Goal: Find specific page/section: Find specific page/section

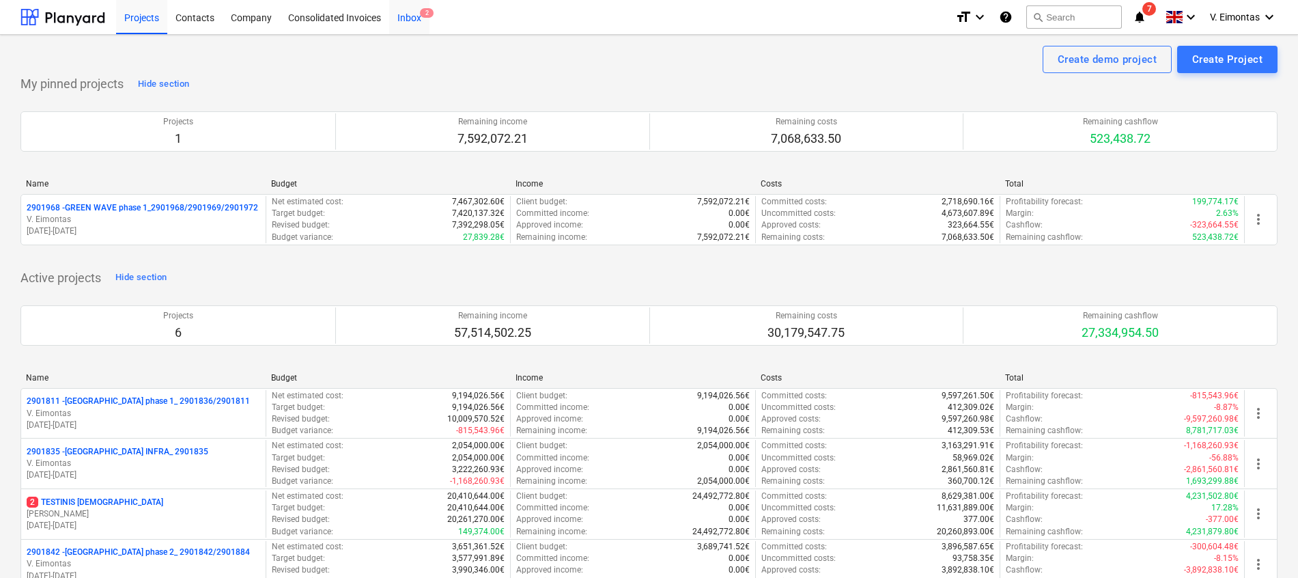
drag, startPoint x: 135, startPoint y: 19, endPoint x: 398, endPoint y: 3, distance: 263.4
click at [135, 19] on div "Projects" at bounding box center [141, 16] width 51 height 35
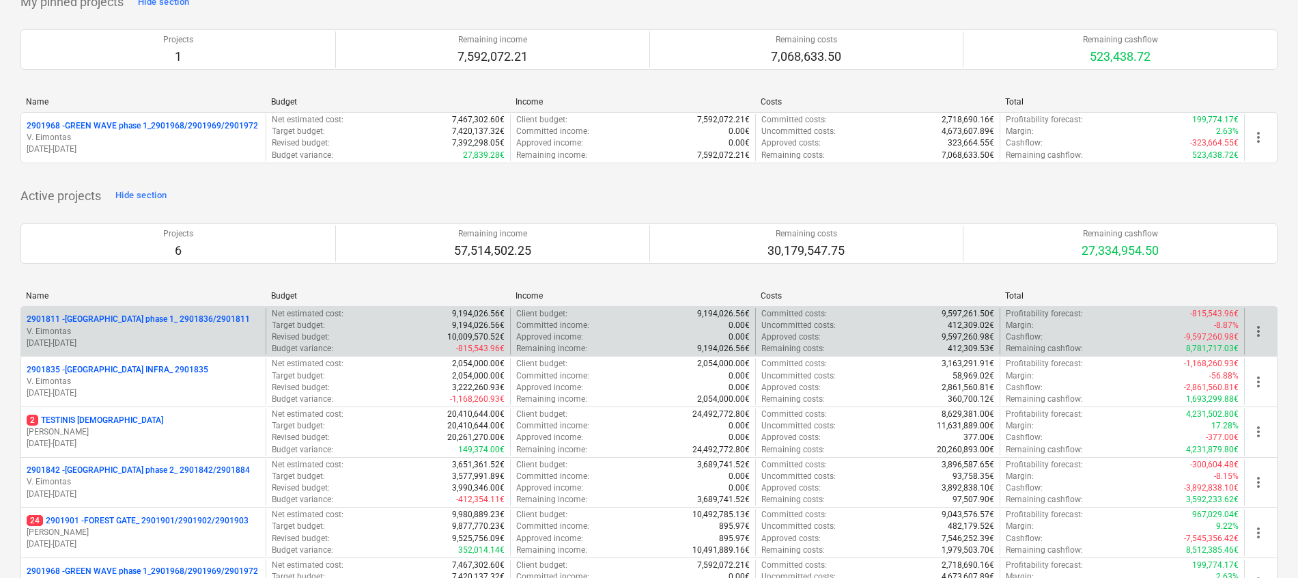
scroll to position [205, 0]
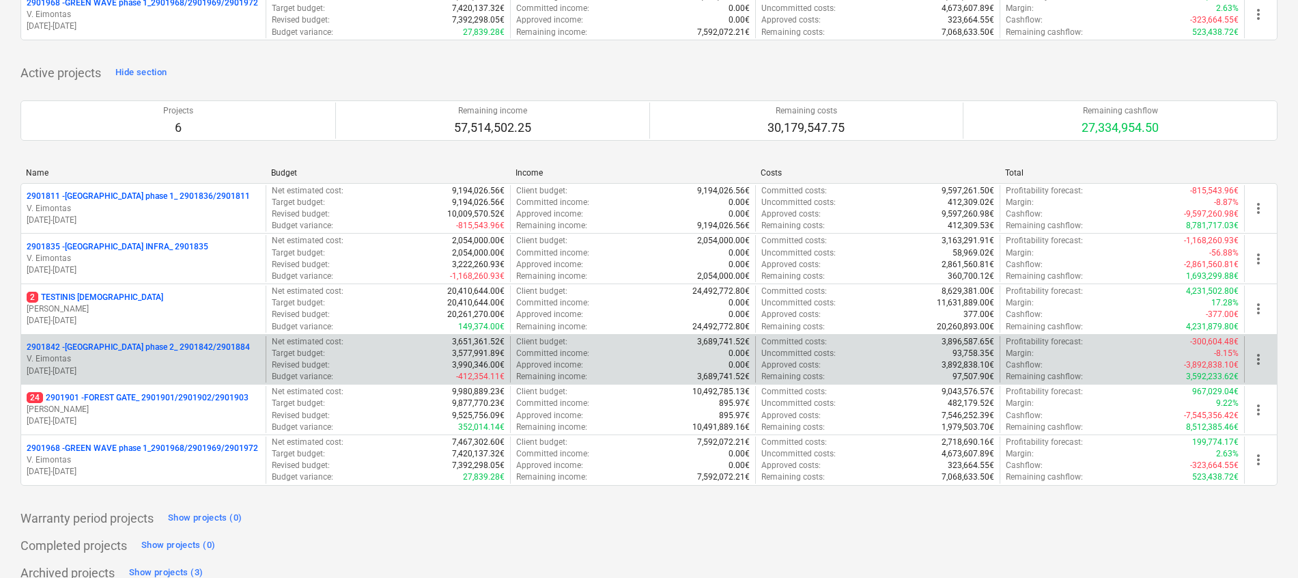
click at [163, 339] on div "2901842 - [GEOGRAPHIC_DATA] phase 2_ 2901842/2901884 V. [GEOGRAPHIC_DATA] [DATE…" at bounding box center [143, 359] width 245 height 47
click at [165, 345] on p "2901842 - [GEOGRAPHIC_DATA] phase 2_ 2901842/2901884" at bounding box center [138, 348] width 223 height 12
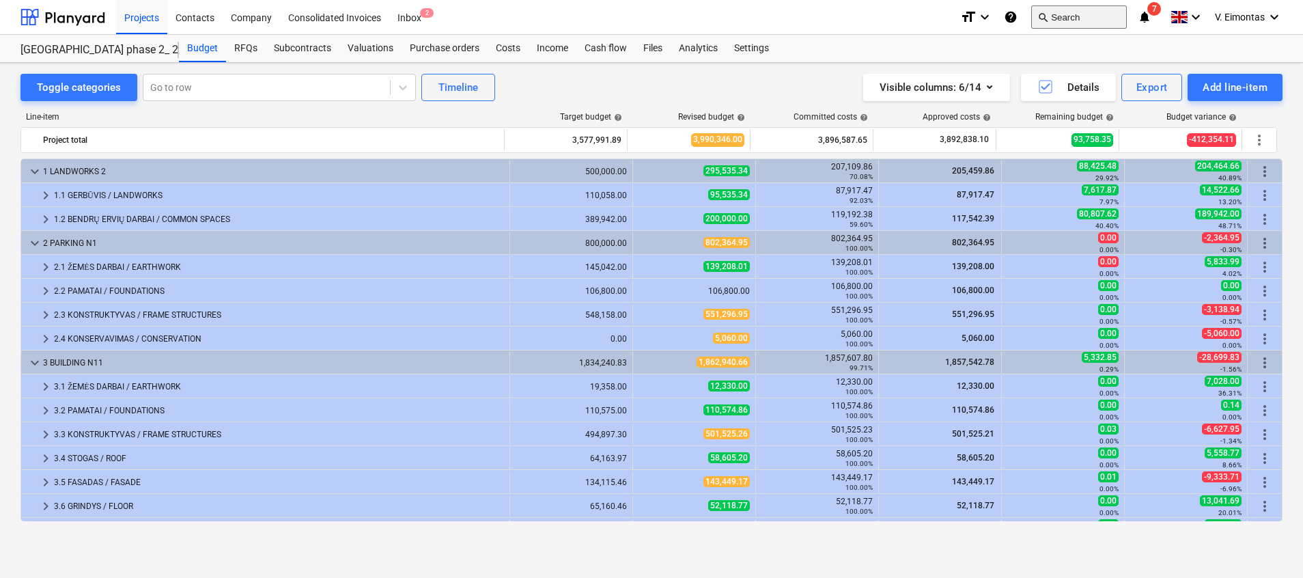
click at [1081, 16] on button "search Search" at bounding box center [1079, 16] width 96 height 23
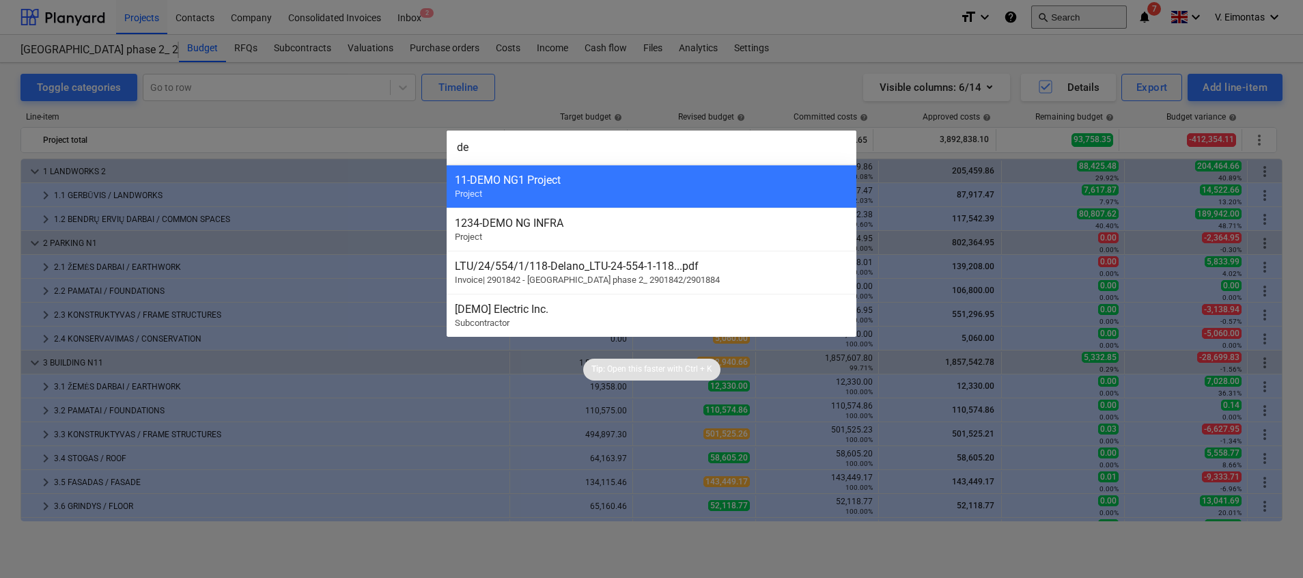
type input "d"
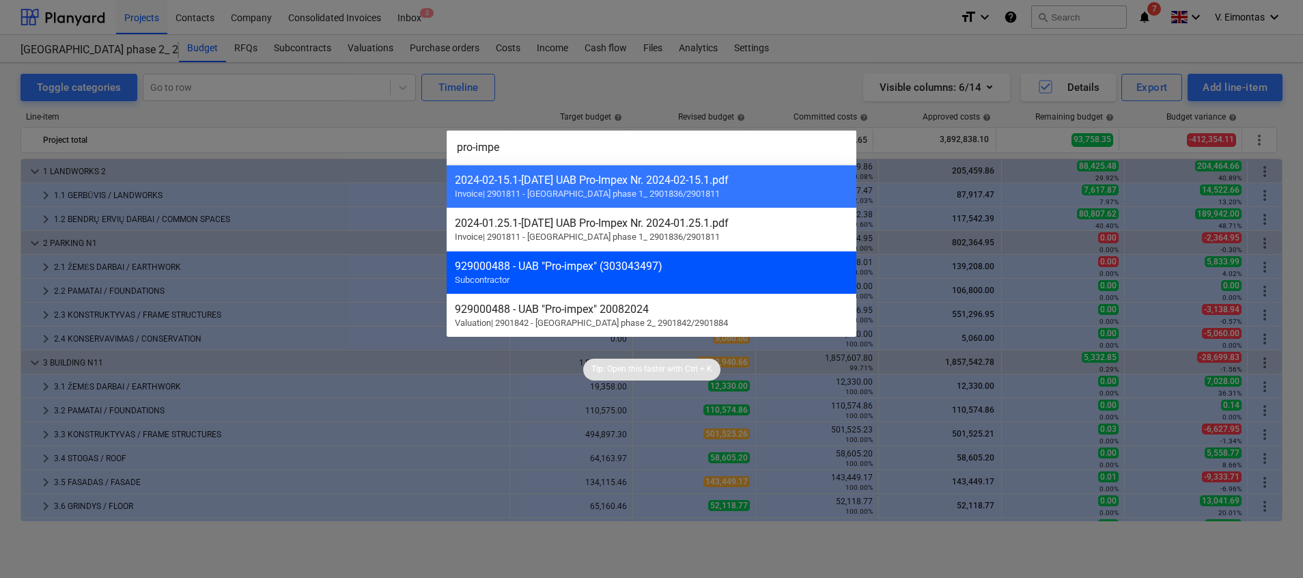
type input "pro-impe"
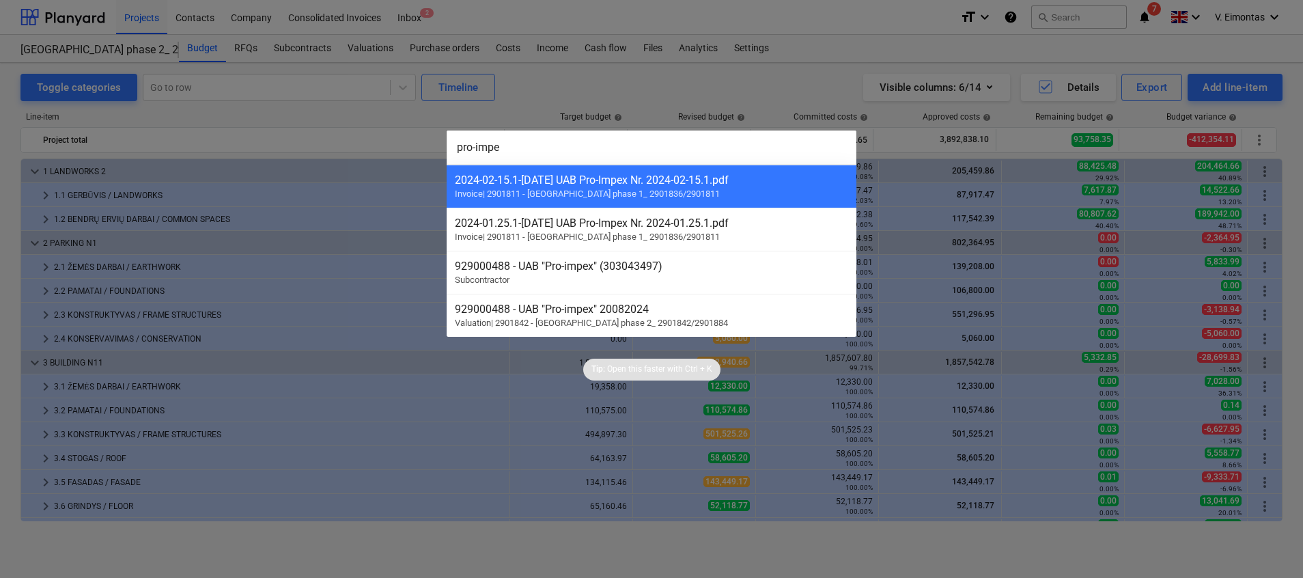
click at [668, 267] on div "929000488 - UAB "Pro-impex" (303043497)" at bounding box center [651, 266] width 393 height 13
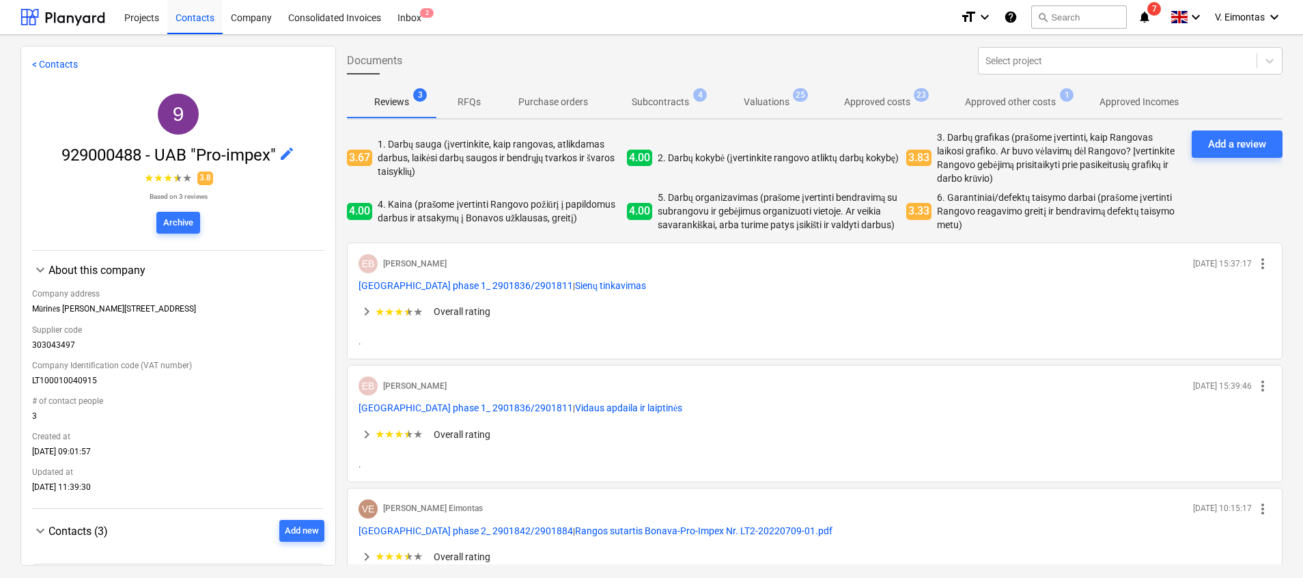
click at [790, 95] on span "Valuations 25" at bounding box center [767, 102] width 68 height 14
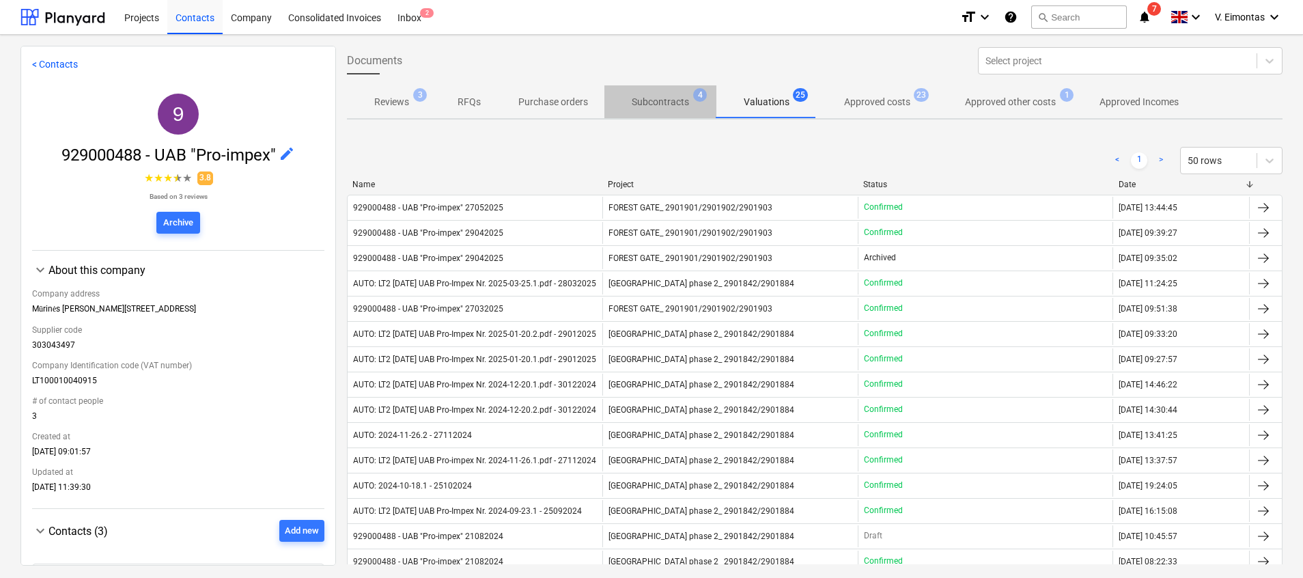
click at [658, 105] on p "Subcontracts" at bounding box center [660, 102] width 57 height 14
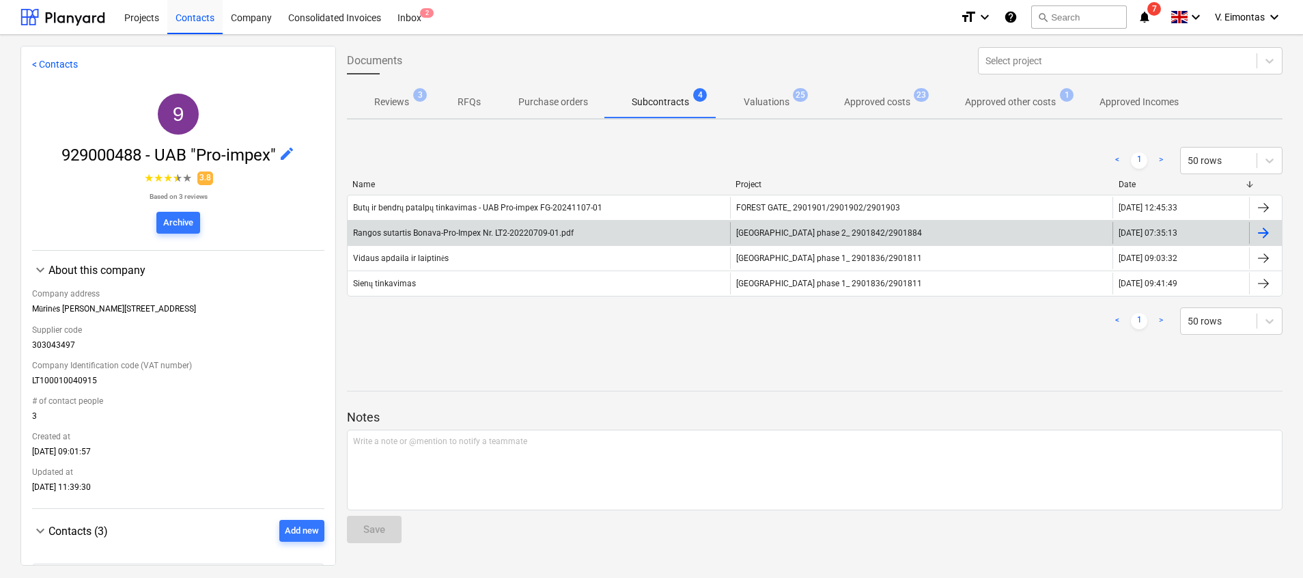
click at [558, 237] on div "Rangos sutartis Bonava-Pro-Impex Nr. LT2-20220709-01.pdf" at bounding box center [463, 233] width 221 height 10
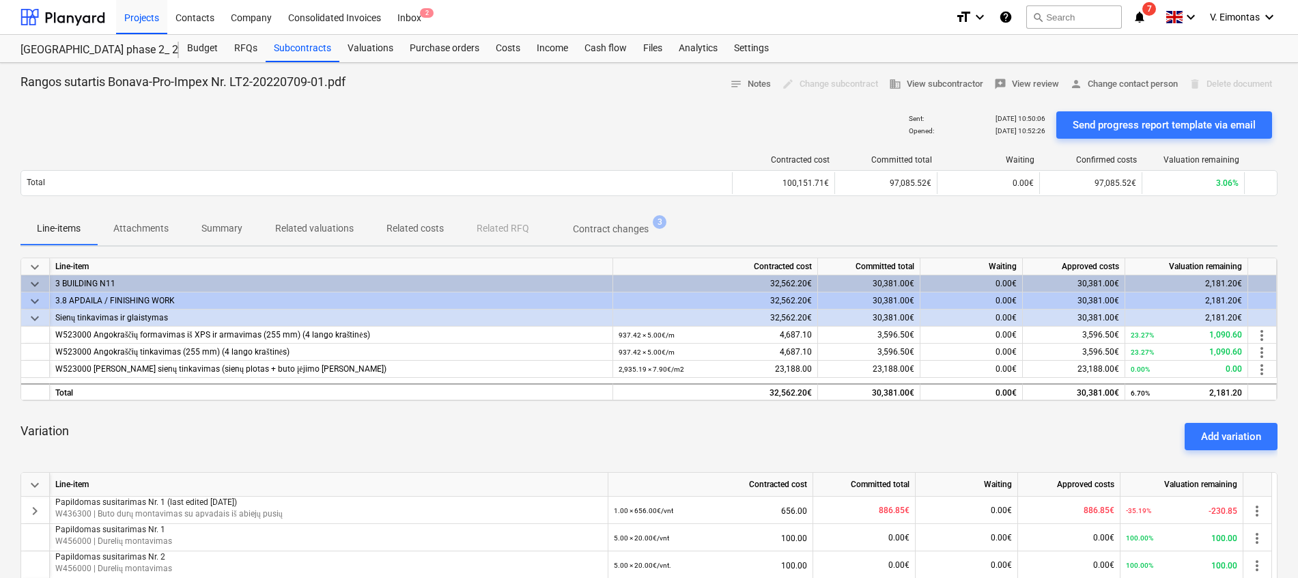
drag, startPoint x: 151, startPoint y: 16, endPoint x: 594, endPoint y: 5, distance: 443.4
click at [151, 16] on div "Projects" at bounding box center [141, 16] width 51 height 35
